Goal: Use online tool/utility

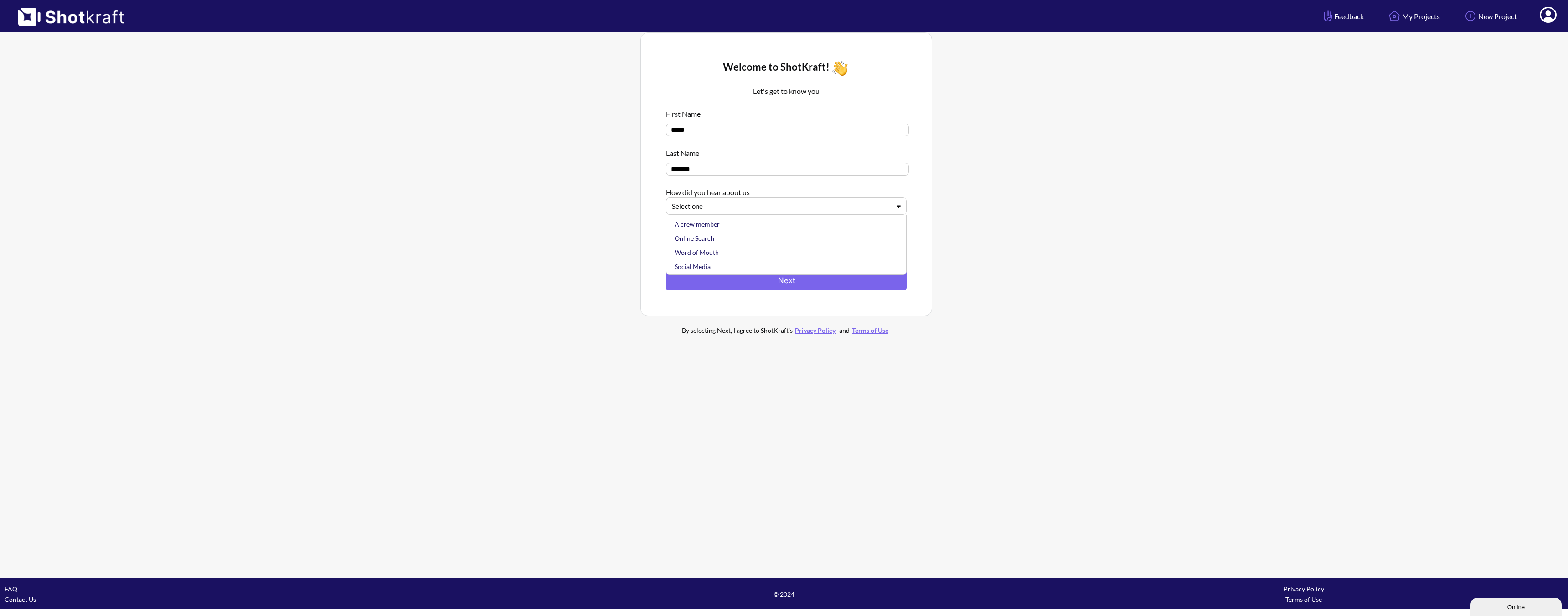
click at [786, 214] on div "Select one" at bounding box center [786, 206] width 240 height 17
click at [779, 227] on div "A crew member" at bounding box center [788, 223] width 231 height 14
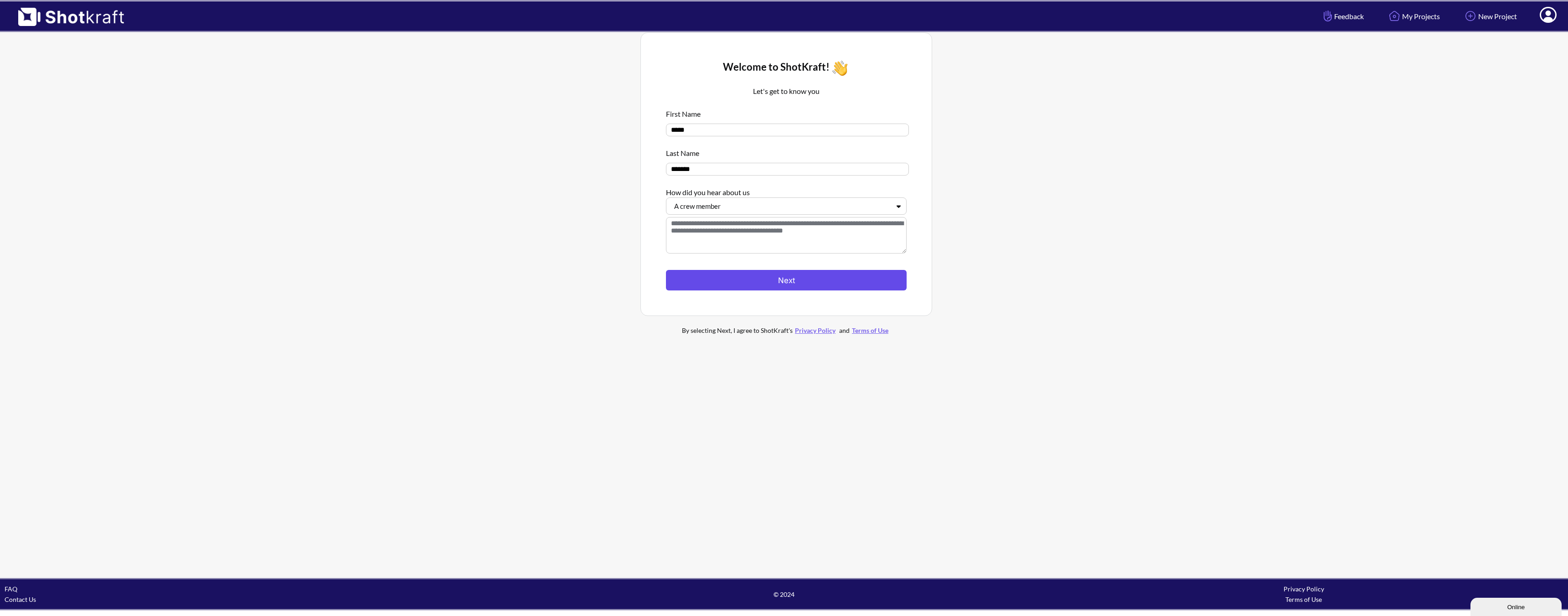
click at [783, 277] on button "Next" at bounding box center [786, 280] width 240 height 21
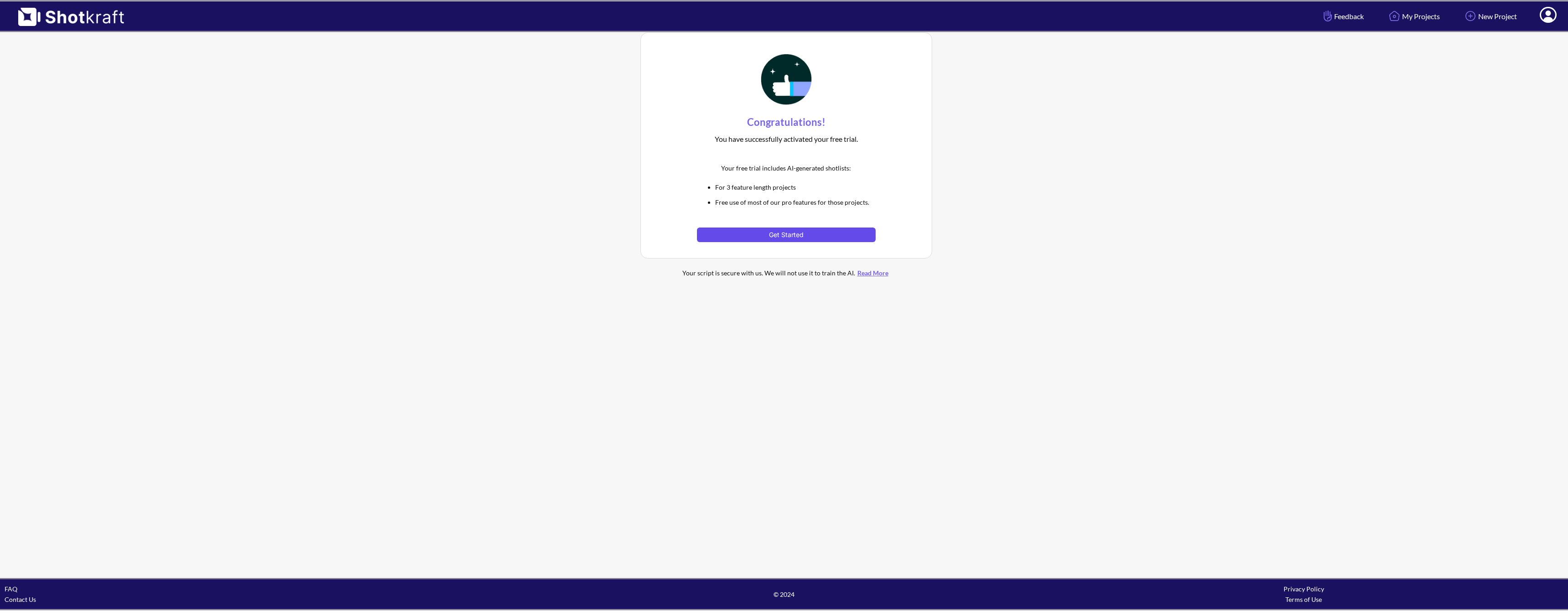
click at [760, 236] on button "Get Started" at bounding box center [786, 235] width 178 height 15
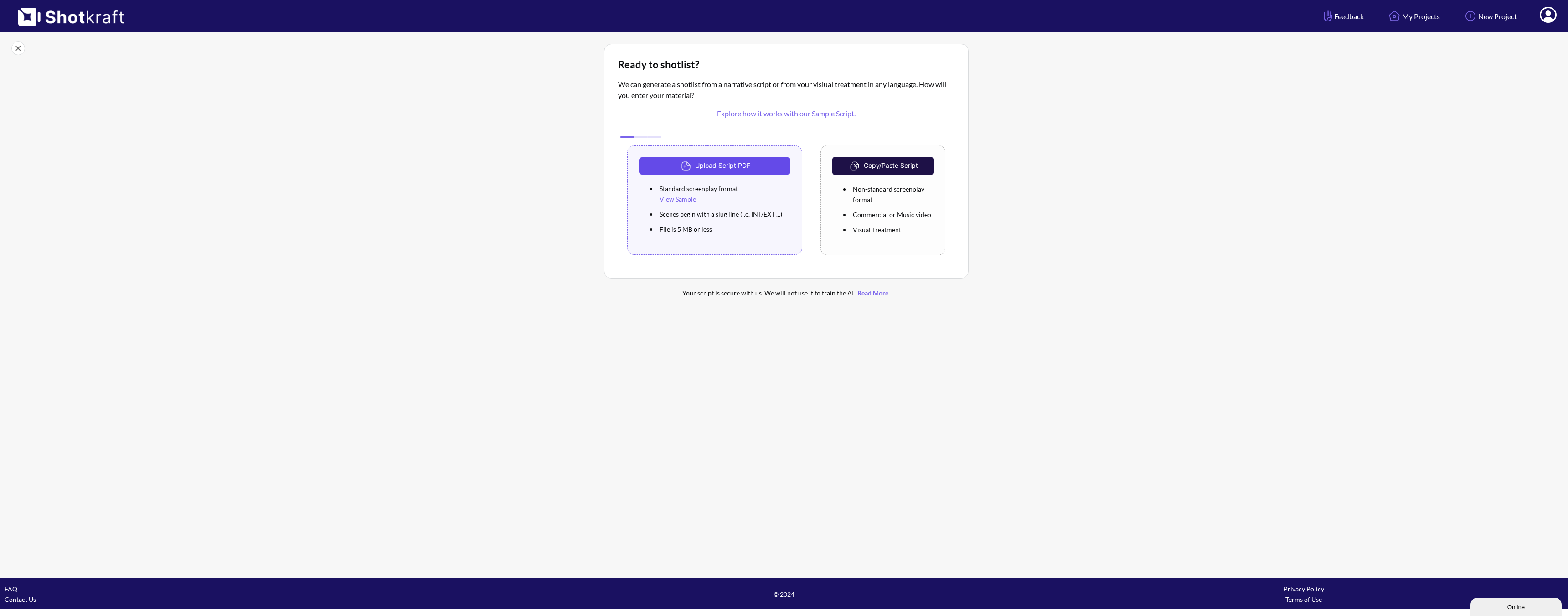
click at [706, 167] on button "Upload Script PDF" at bounding box center [715, 166] width 152 height 17
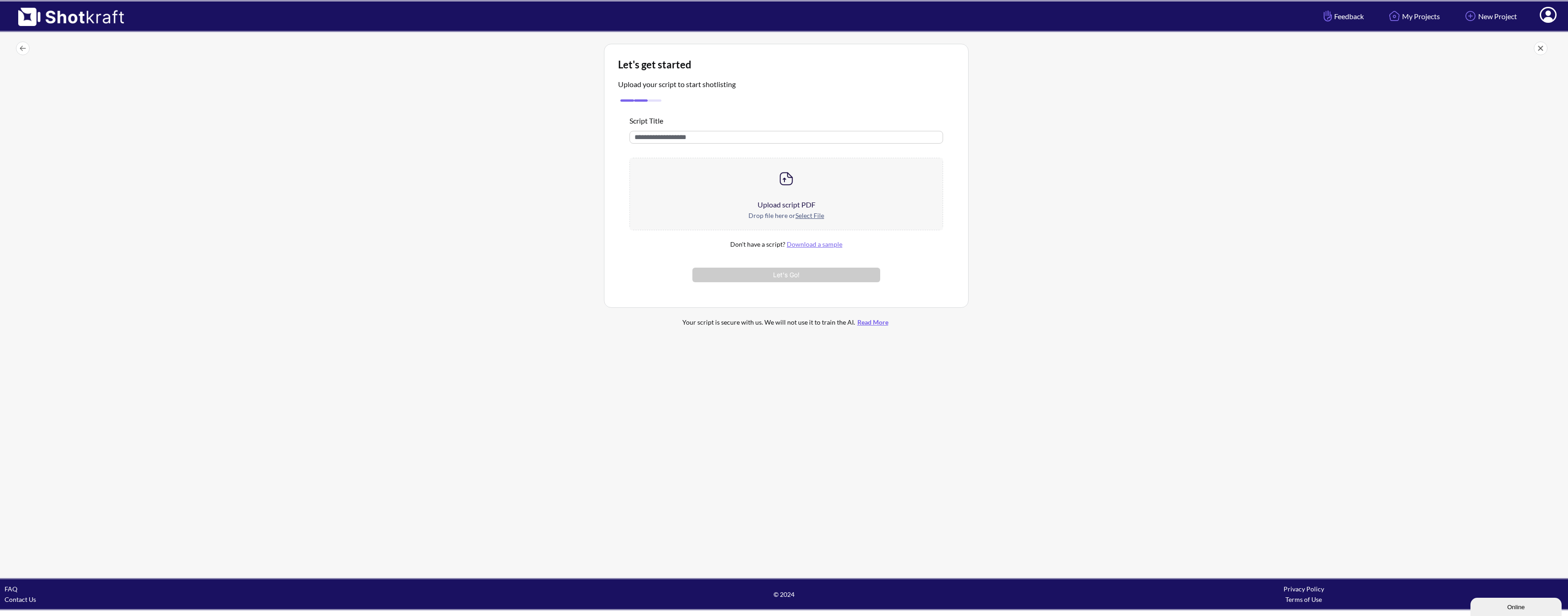
click at [769, 208] on div "Upload script PDF" at bounding box center [786, 205] width 313 height 11
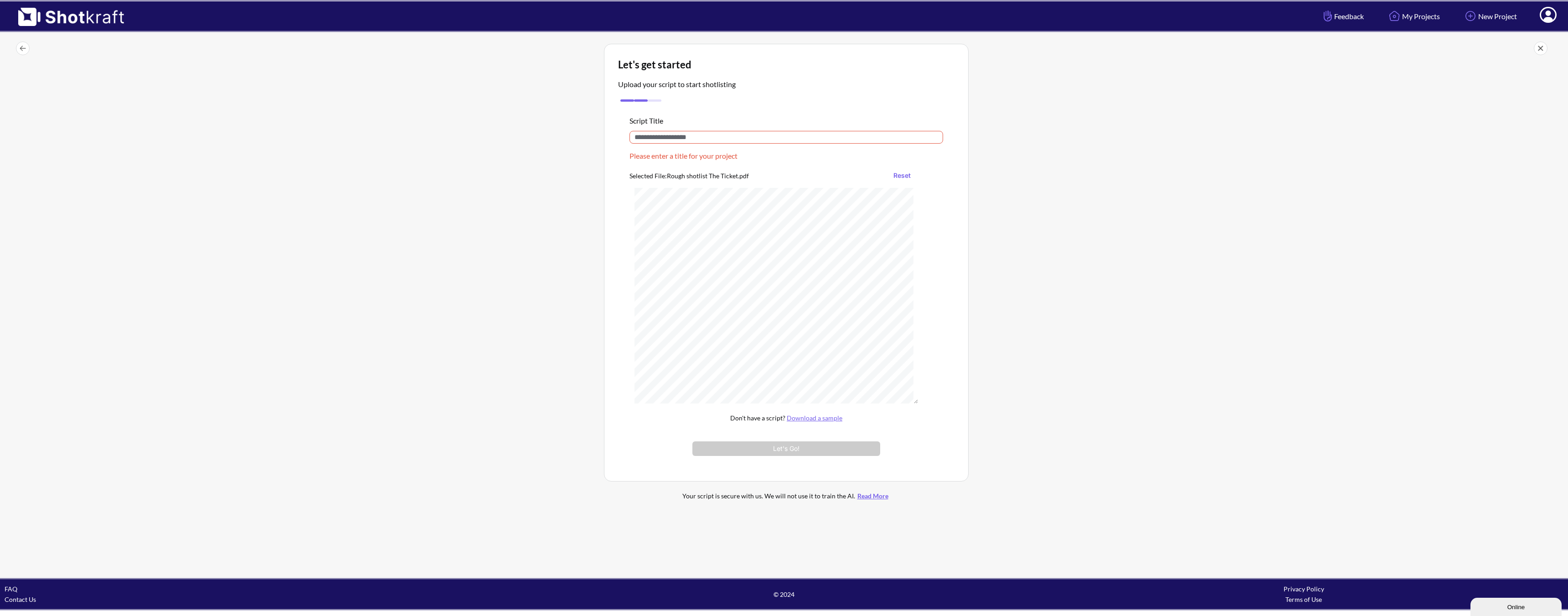
drag, startPoint x: 705, startPoint y: 148, endPoint x: 711, endPoint y: 150, distance: 6.3
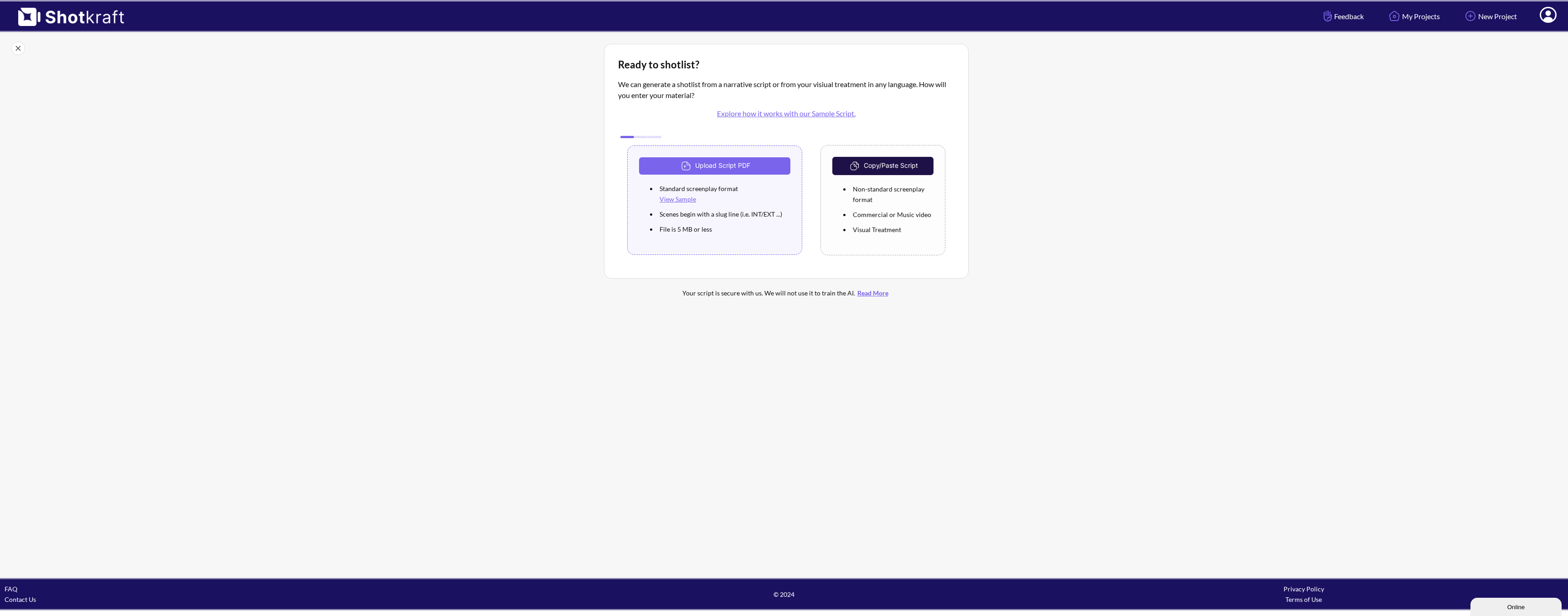
click at [757, 155] on div "Upload Script PDF Standard screenplay format View Sample Scenes begin with a sl…" at bounding box center [715, 200] width 175 height 110
click at [752, 160] on button "Upload Script PDF" at bounding box center [715, 166] width 152 height 17
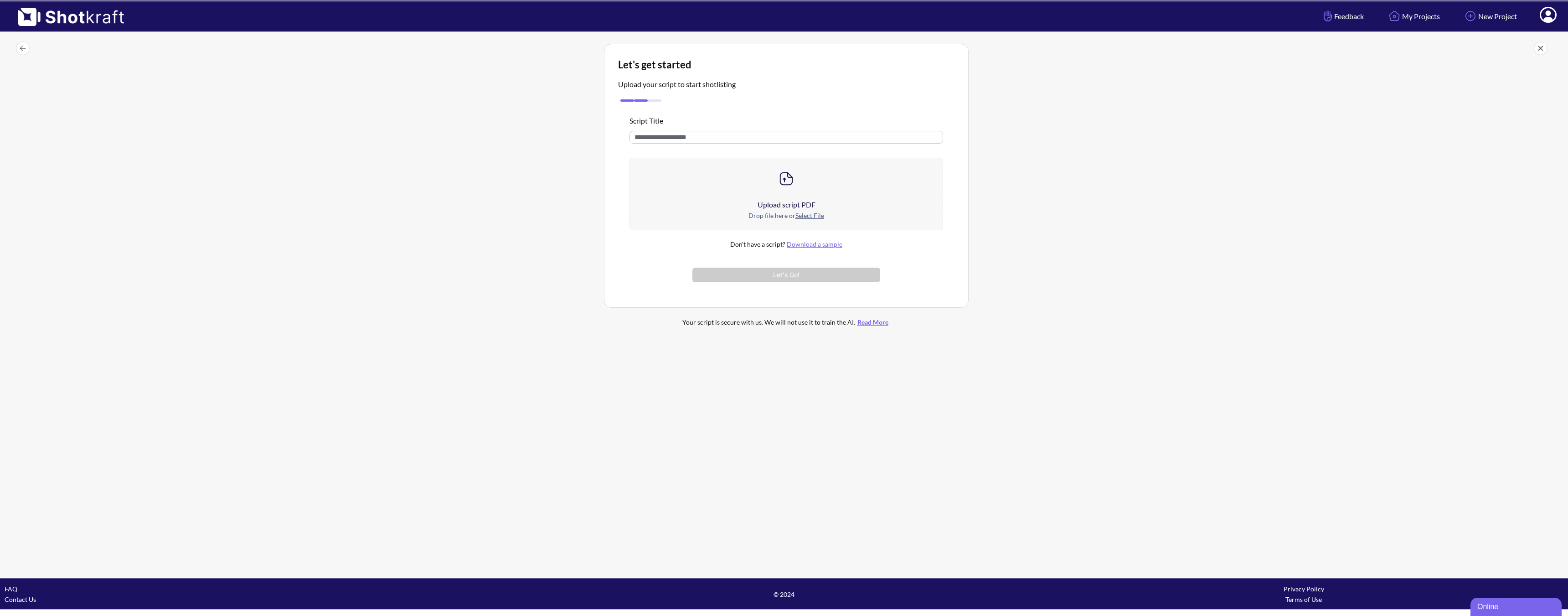
click at [747, 188] on div at bounding box center [786, 178] width 313 height 41
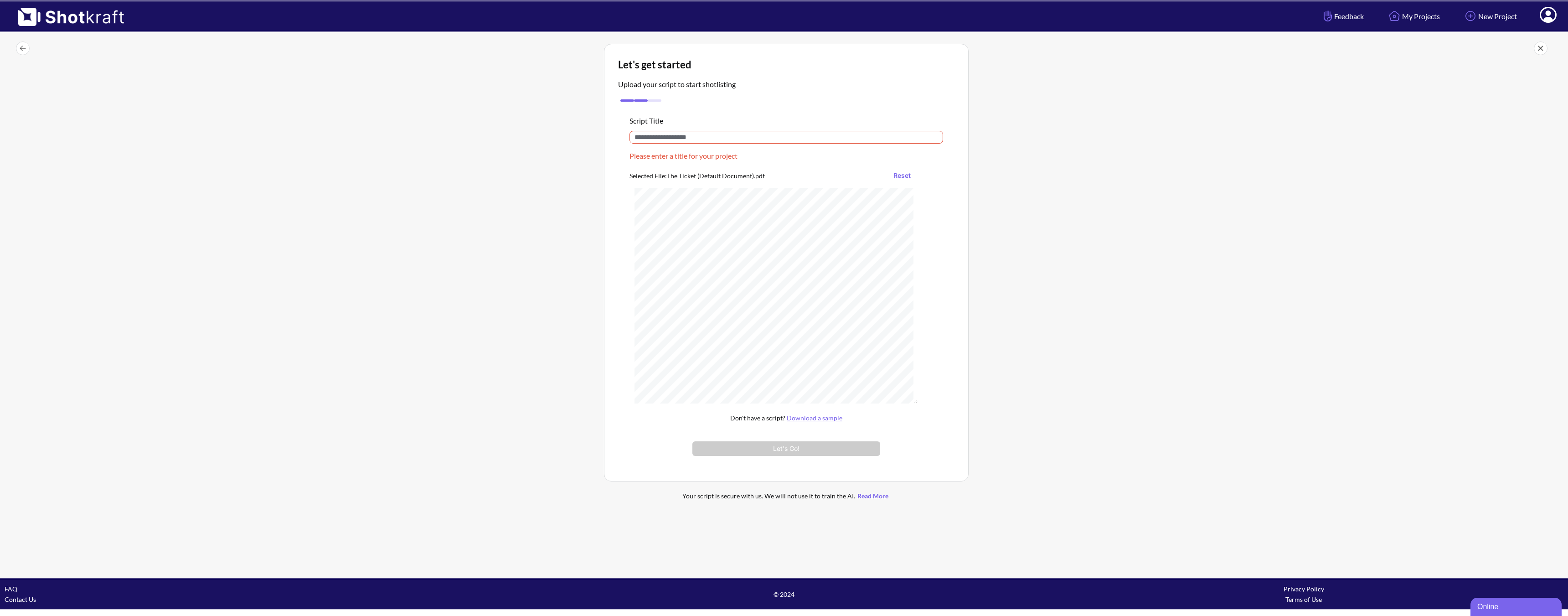
click at [710, 142] on input "text" at bounding box center [786, 137] width 313 height 13
type input "******"
click at [843, 446] on div "Script Title ****** Selected File: The Ticket (Default Document).pdf Reset Don'…" at bounding box center [786, 281] width 337 height 353
click at [763, 438] on button "Let's Go!" at bounding box center [786, 438] width 188 height 15
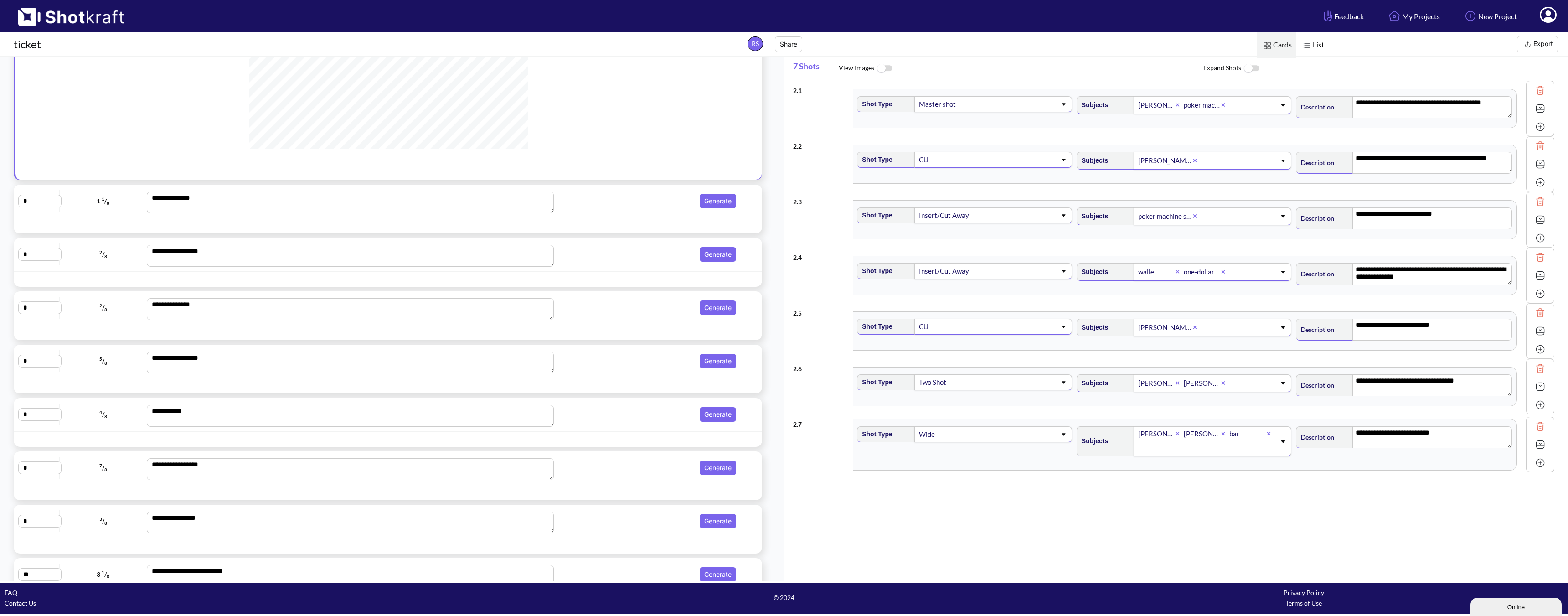
scroll to position [228, 0]
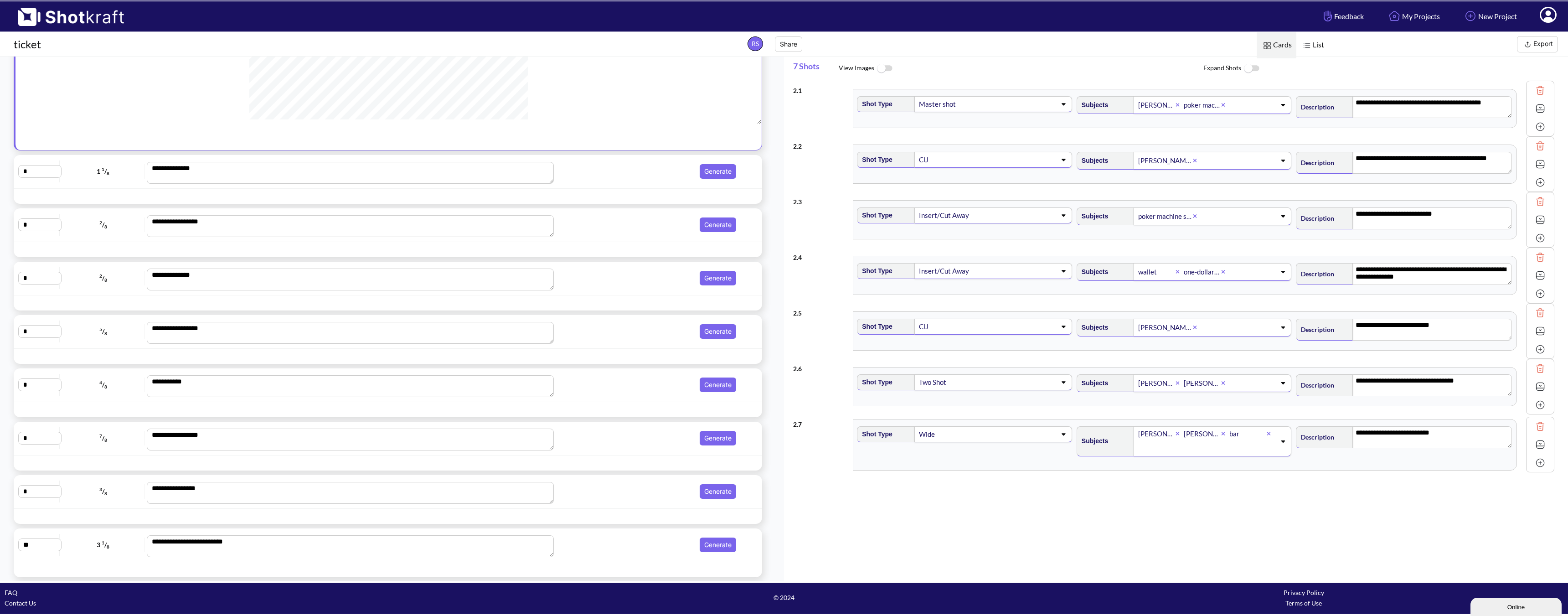
click at [723, 172] on button "Generate" at bounding box center [718, 172] width 37 height 15
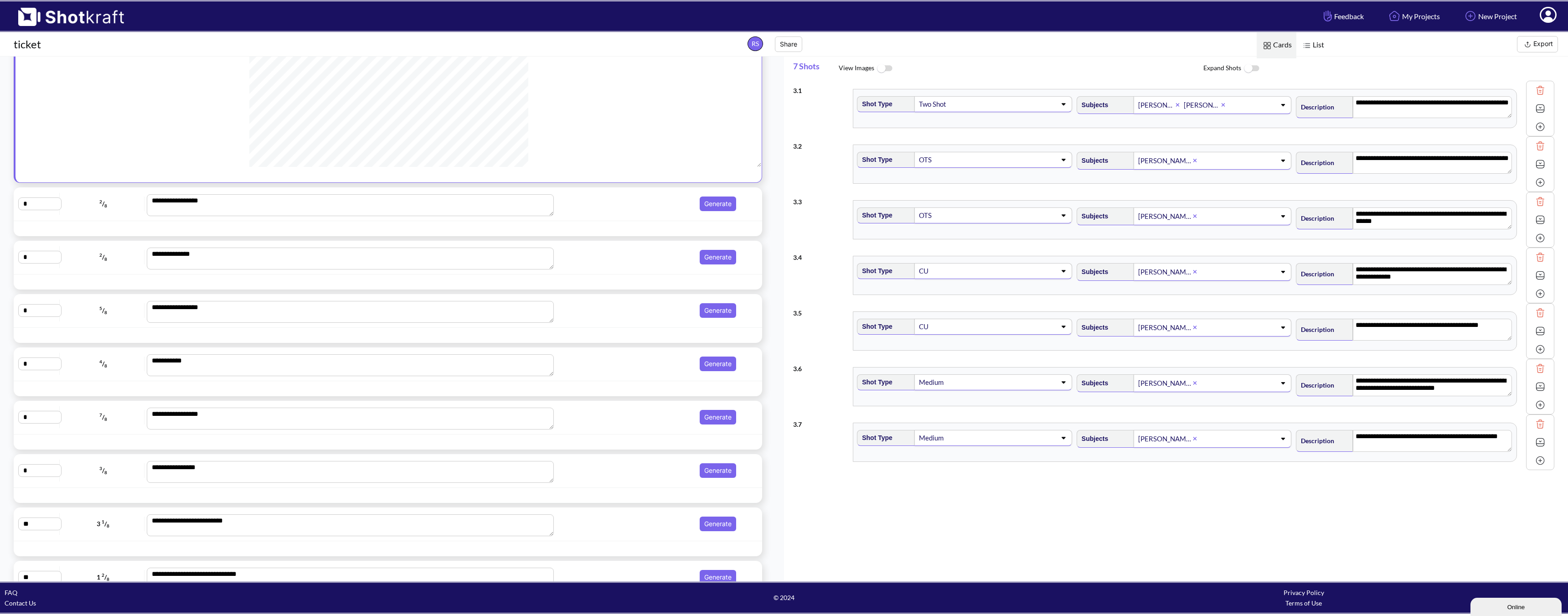
click at [635, 221] on div "**********" at bounding box center [388, 204] width 749 height 33
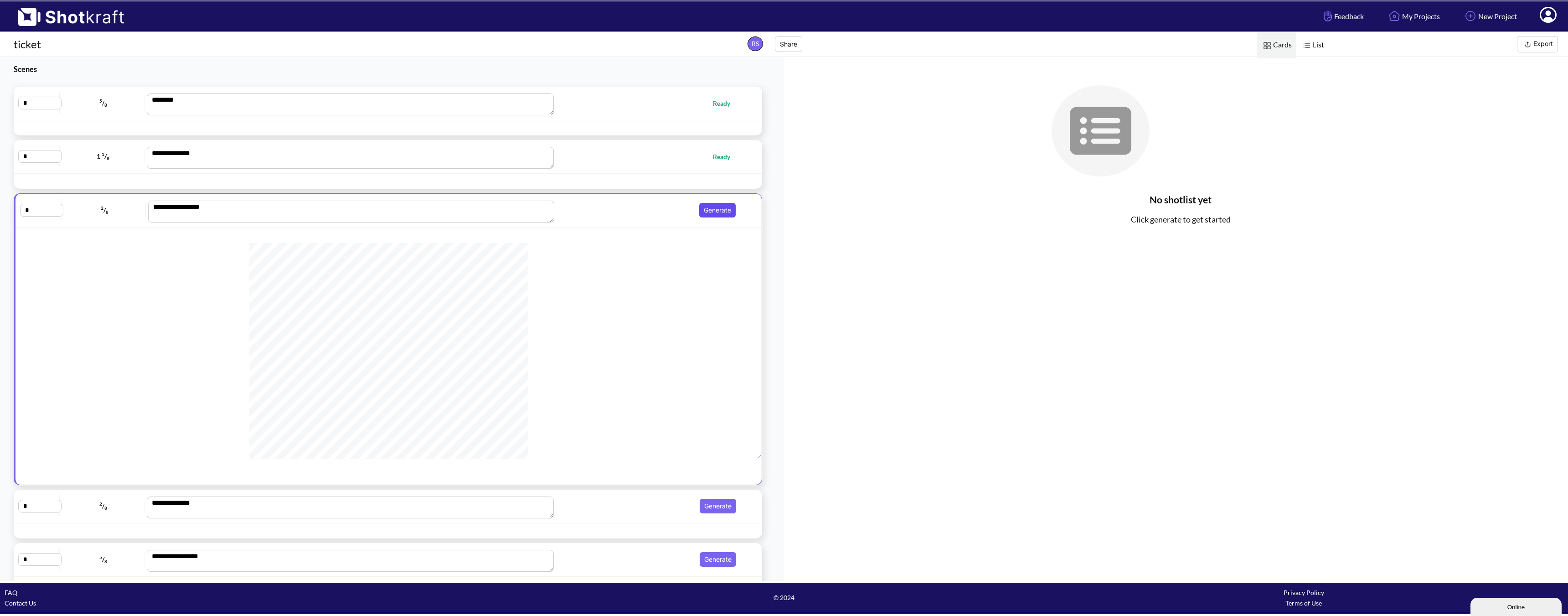
click at [715, 210] on button "Generate" at bounding box center [718, 210] width 37 height 15
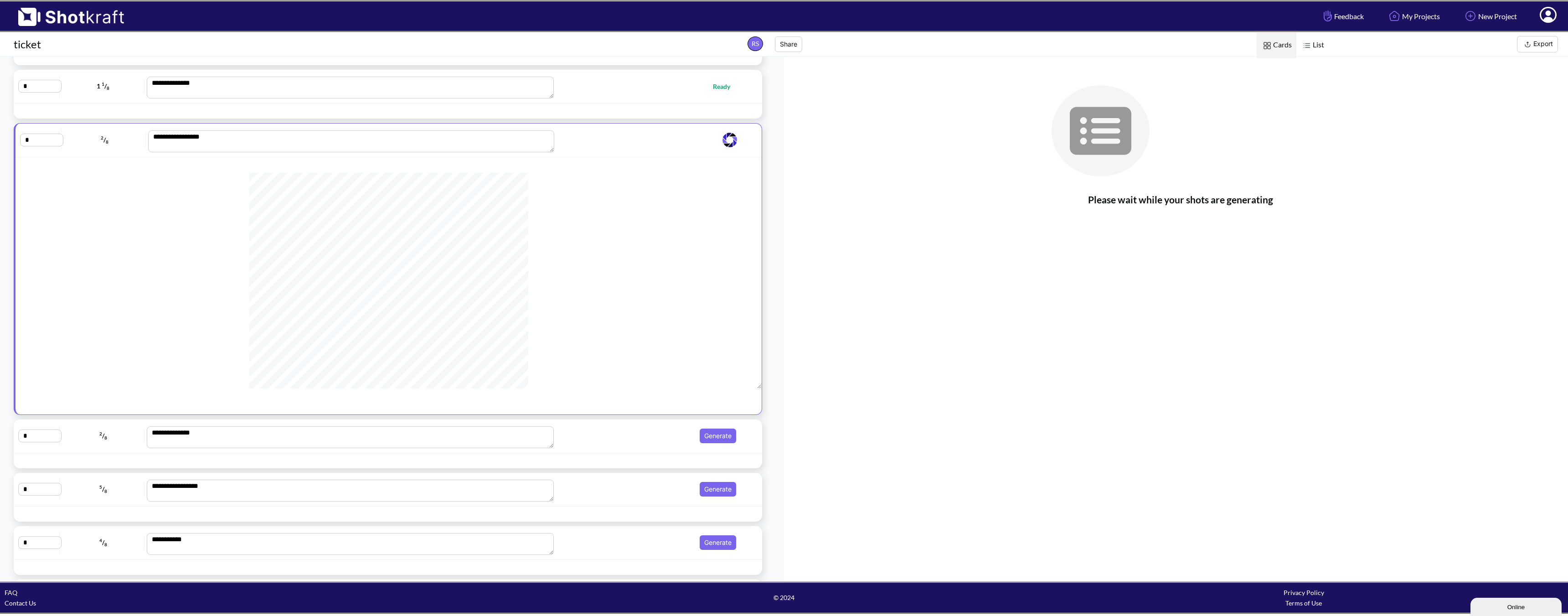
scroll to position [137, 0]
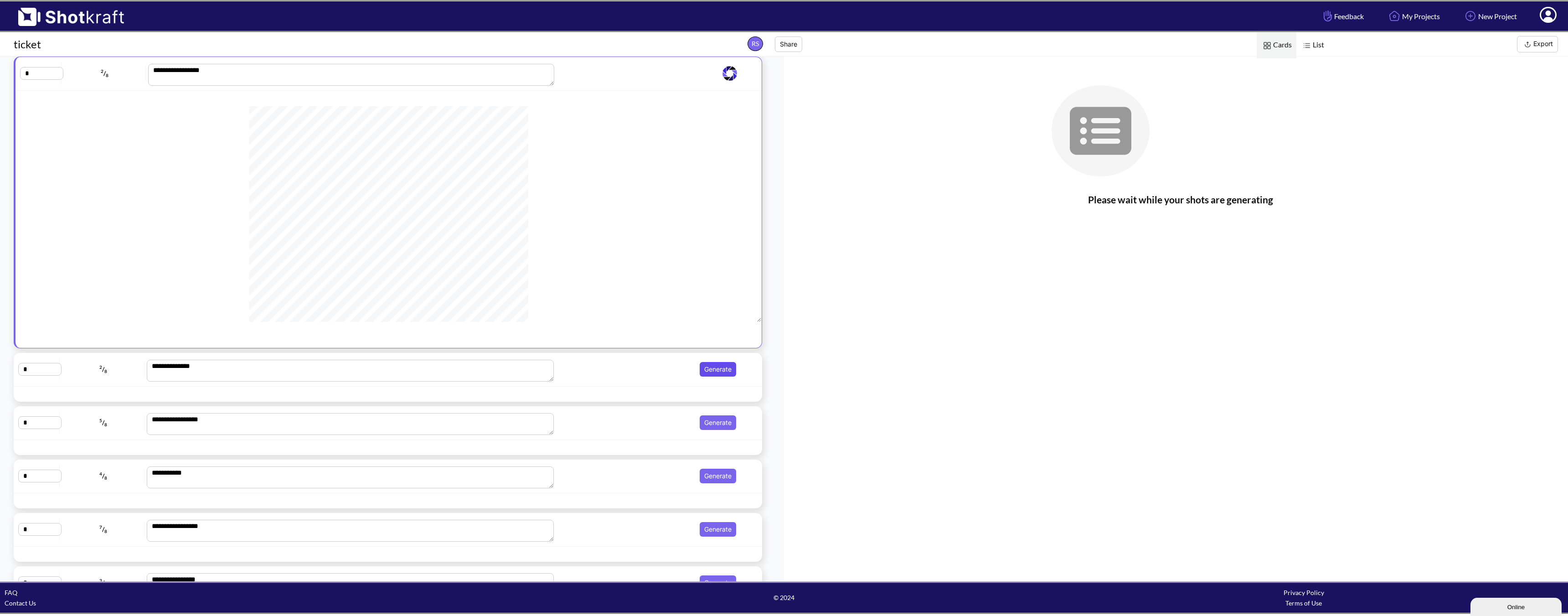
click at [721, 363] on button "Generate" at bounding box center [718, 369] width 37 height 15
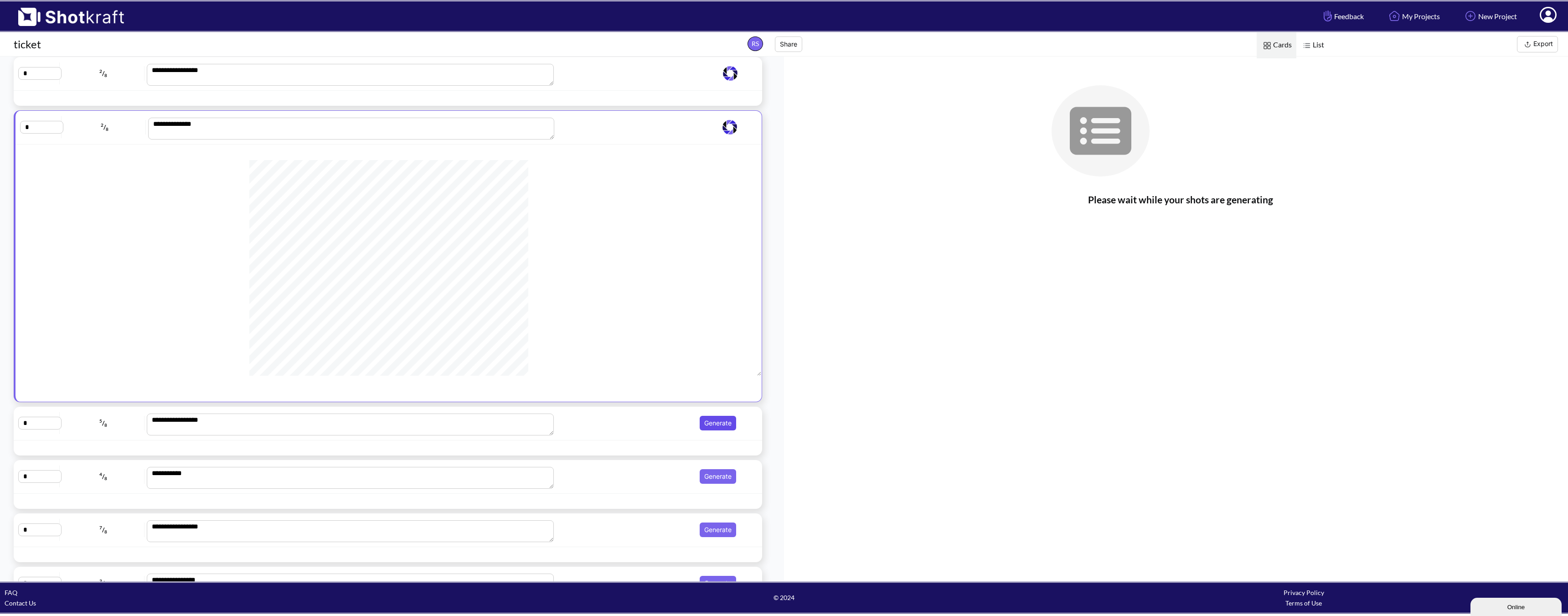
click at [711, 421] on button "Generate" at bounding box center [718, 423] width 37 height 15
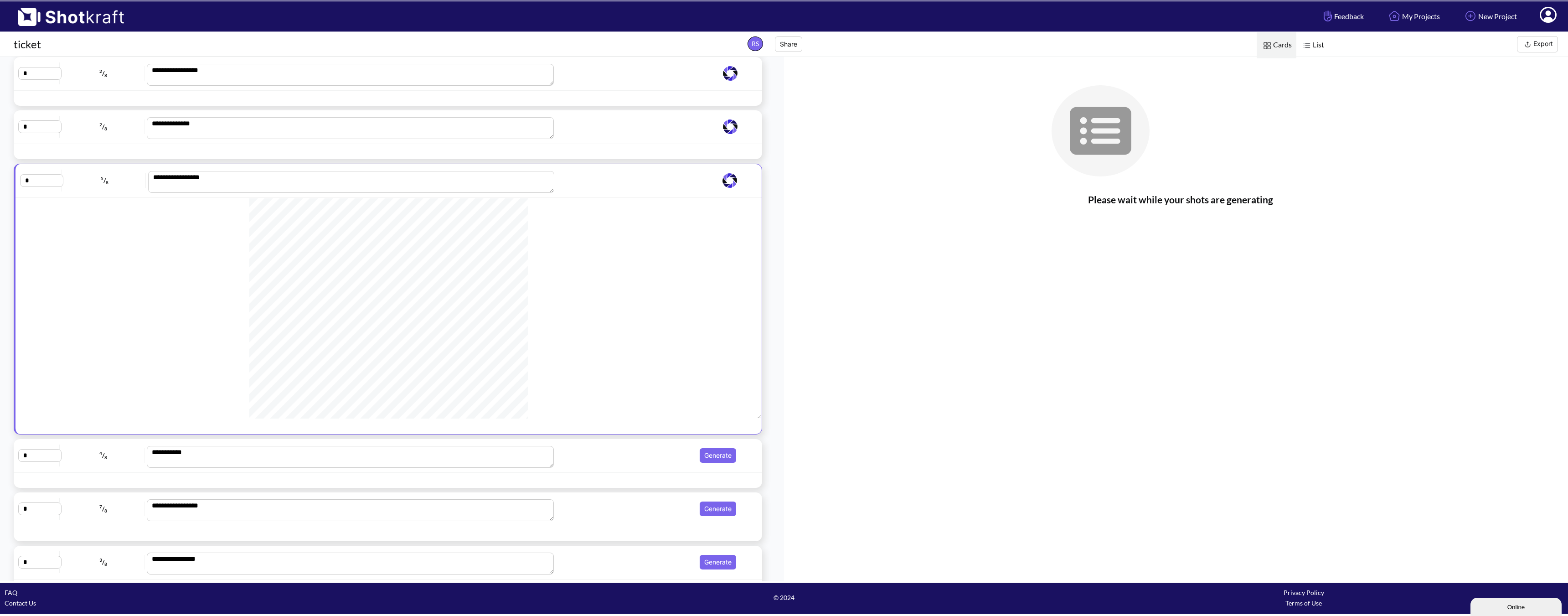
scroll to position [137, 0]
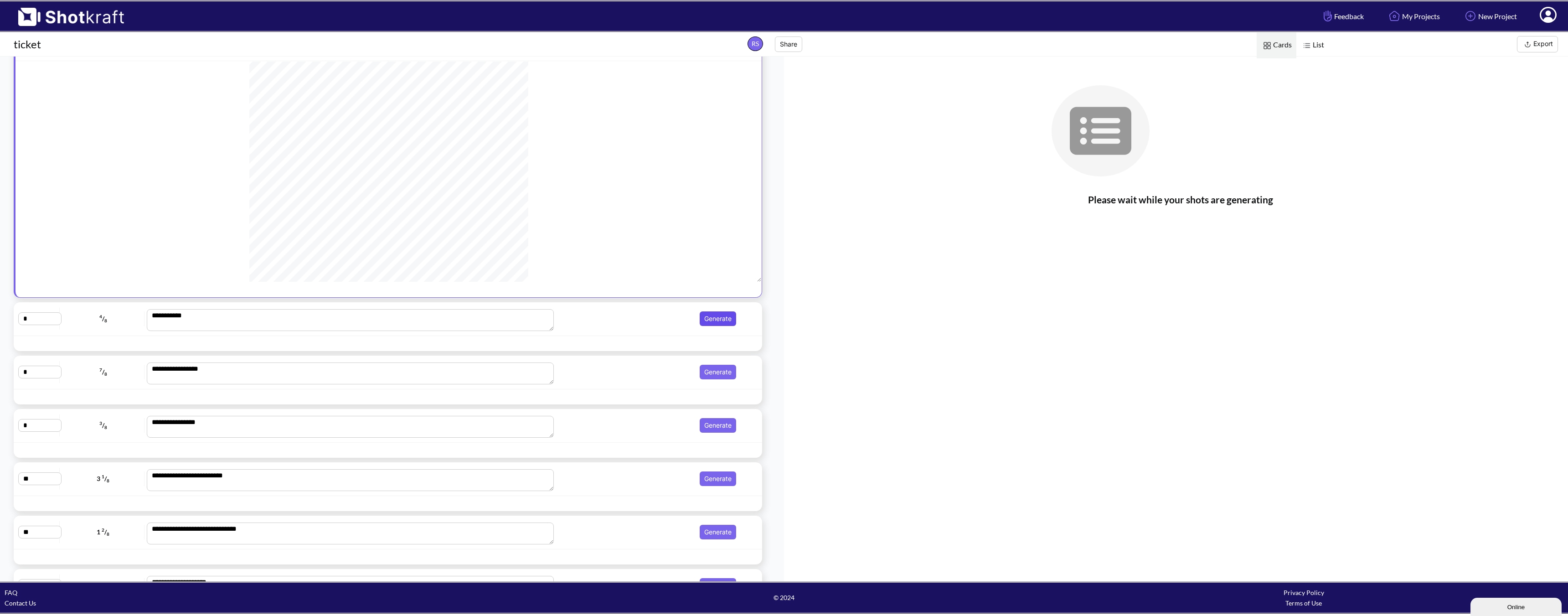
click at [709, 326] on button "Generate" at bounding box center [718, 318] width 37 height 15
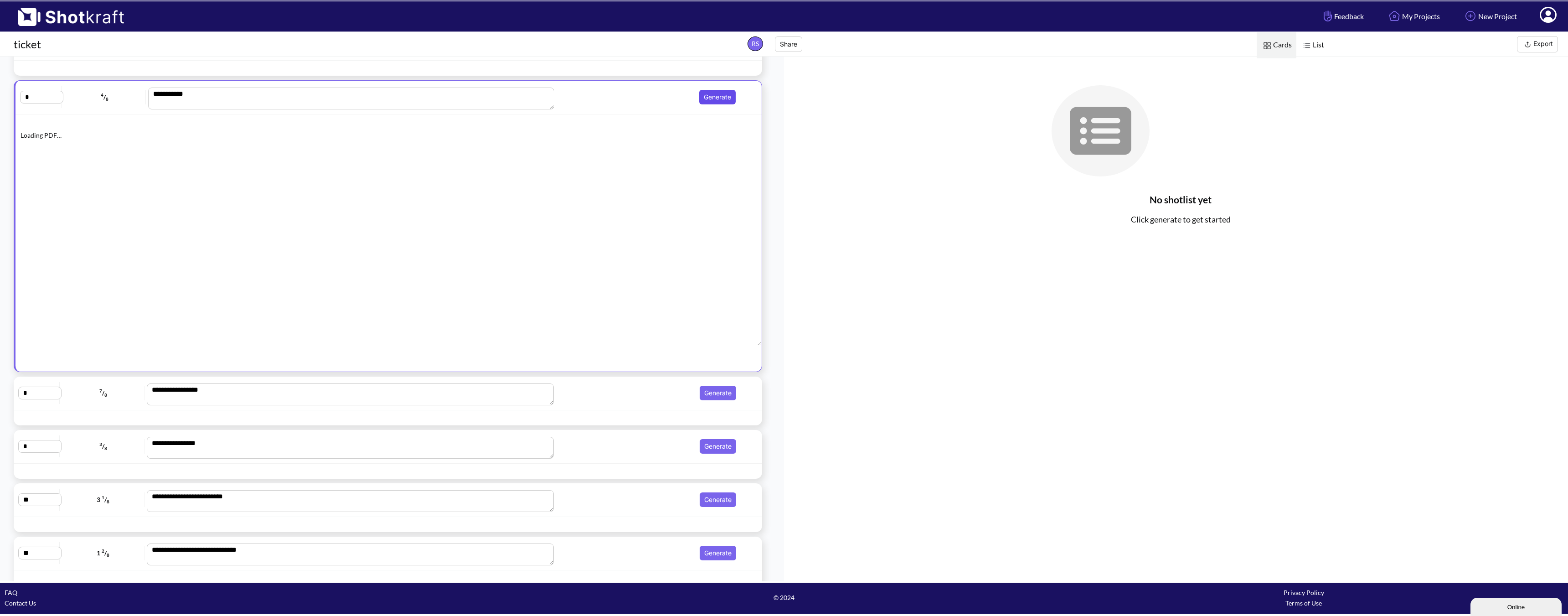
scroll to position [273, 0]
click at [715, 395] on button "Generate" at bounding box center [718, 393] width 37 height 15
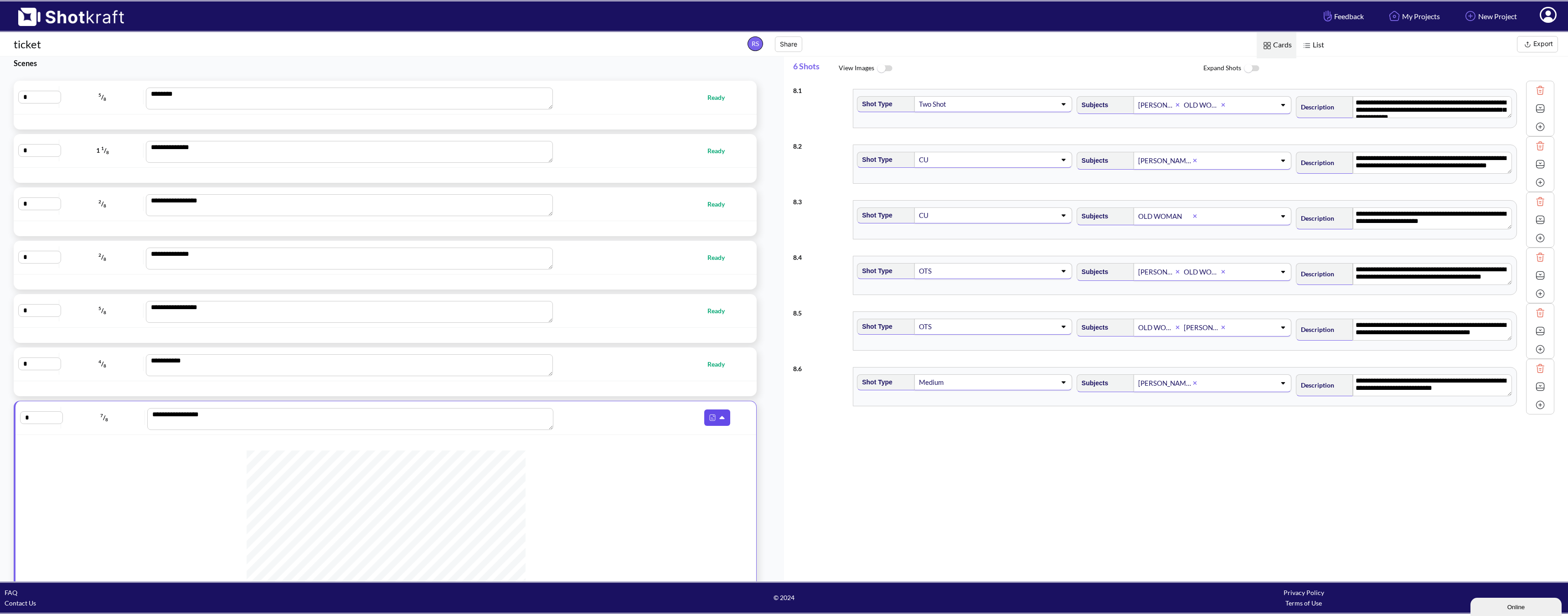
scroll to position [0, 0]
click at [607, 169] on div "**********" at bounding box center [385, 156] width 743 height 33
type textarea "**********"
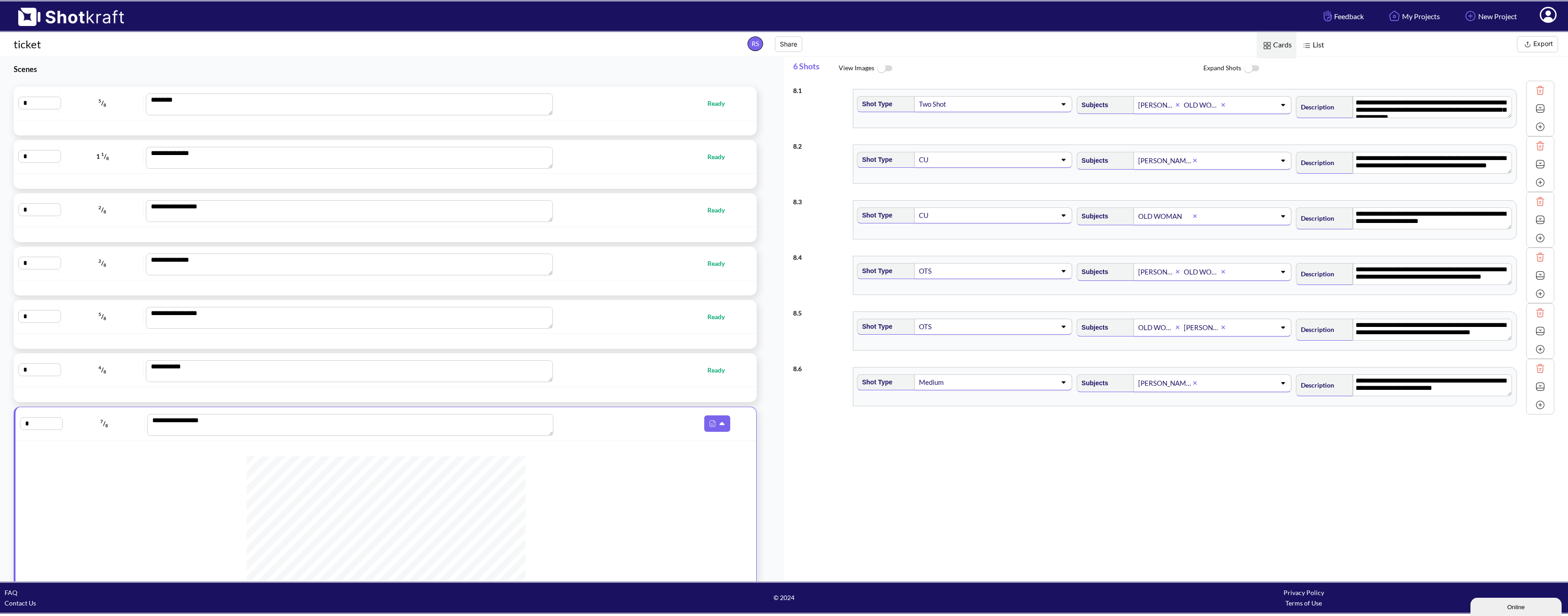
type textarea "**********"
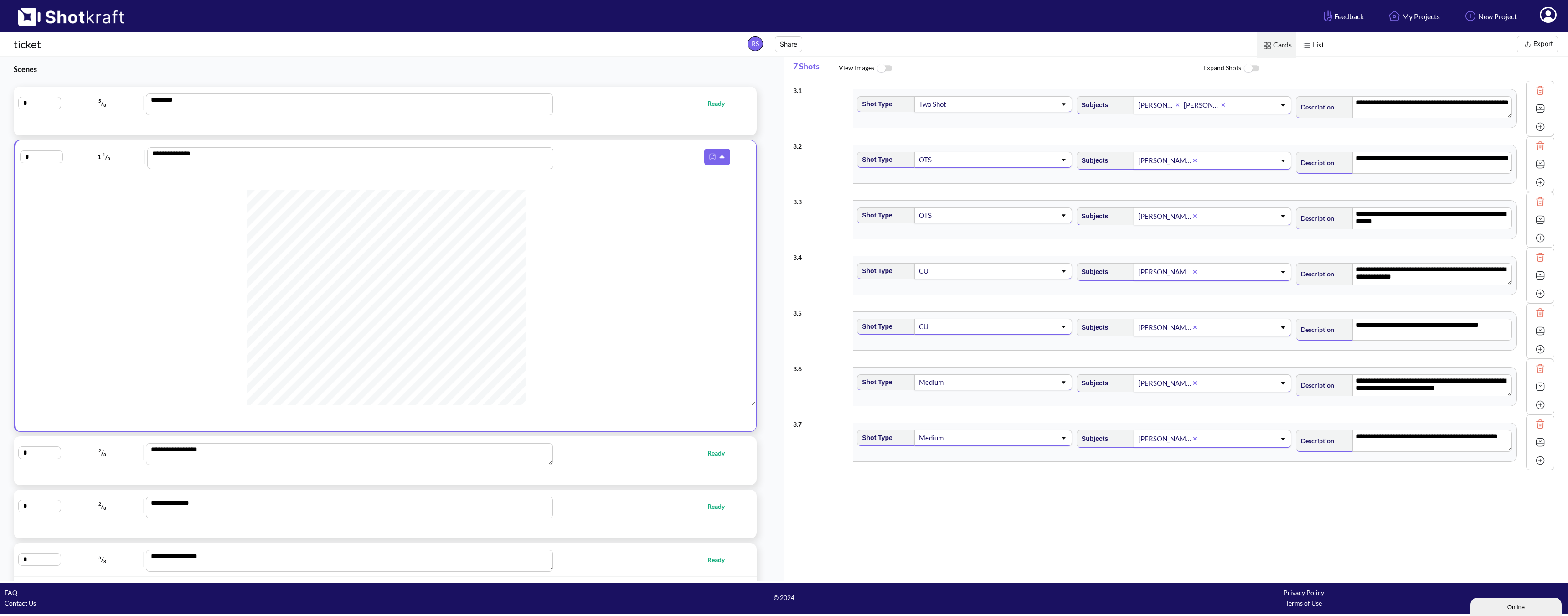
click at [1538, 48] on button "Export" at bounding box center [1537, 44] width 41 height 16
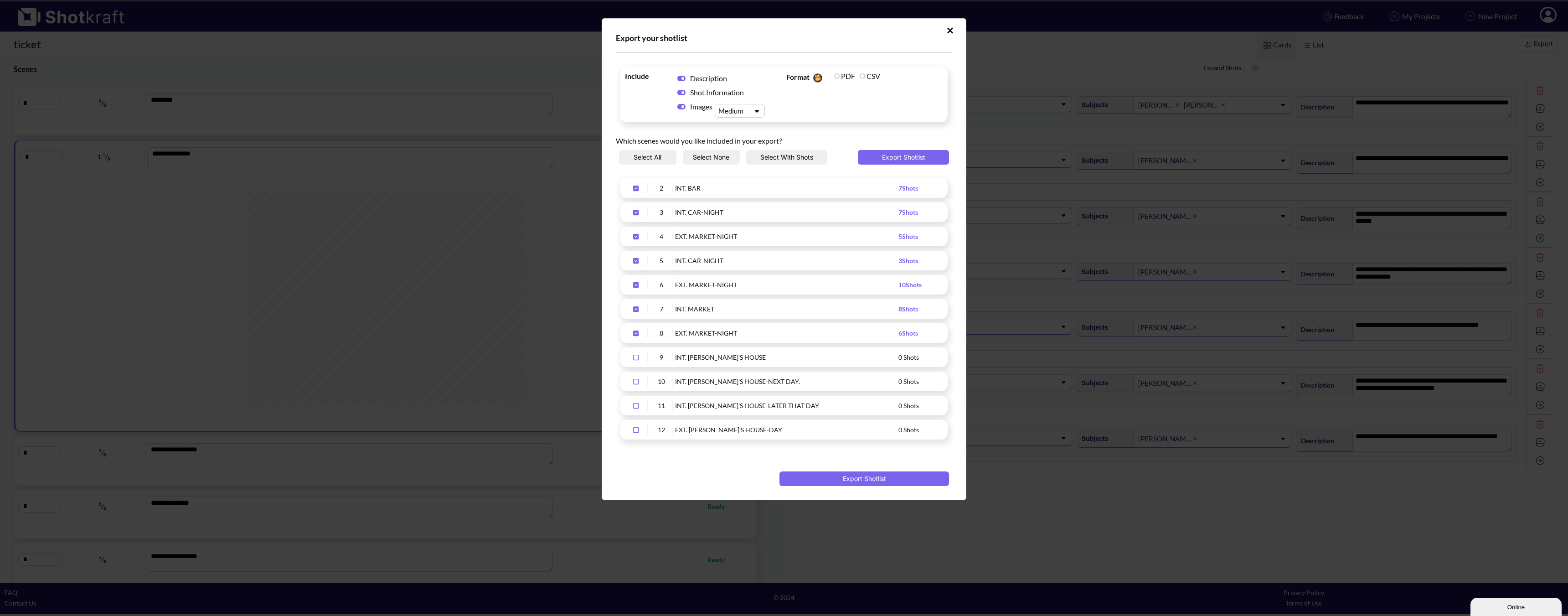
click at [640, 184] on div "Upload Script" at bounding box center [636, 187] width 23 height 10
click at [841, 474] on button "Export Shotlist" at bounding box center [864, 478] width 170 height 15
